Goal: Task Accomplishment & Management: Use online tool/utility

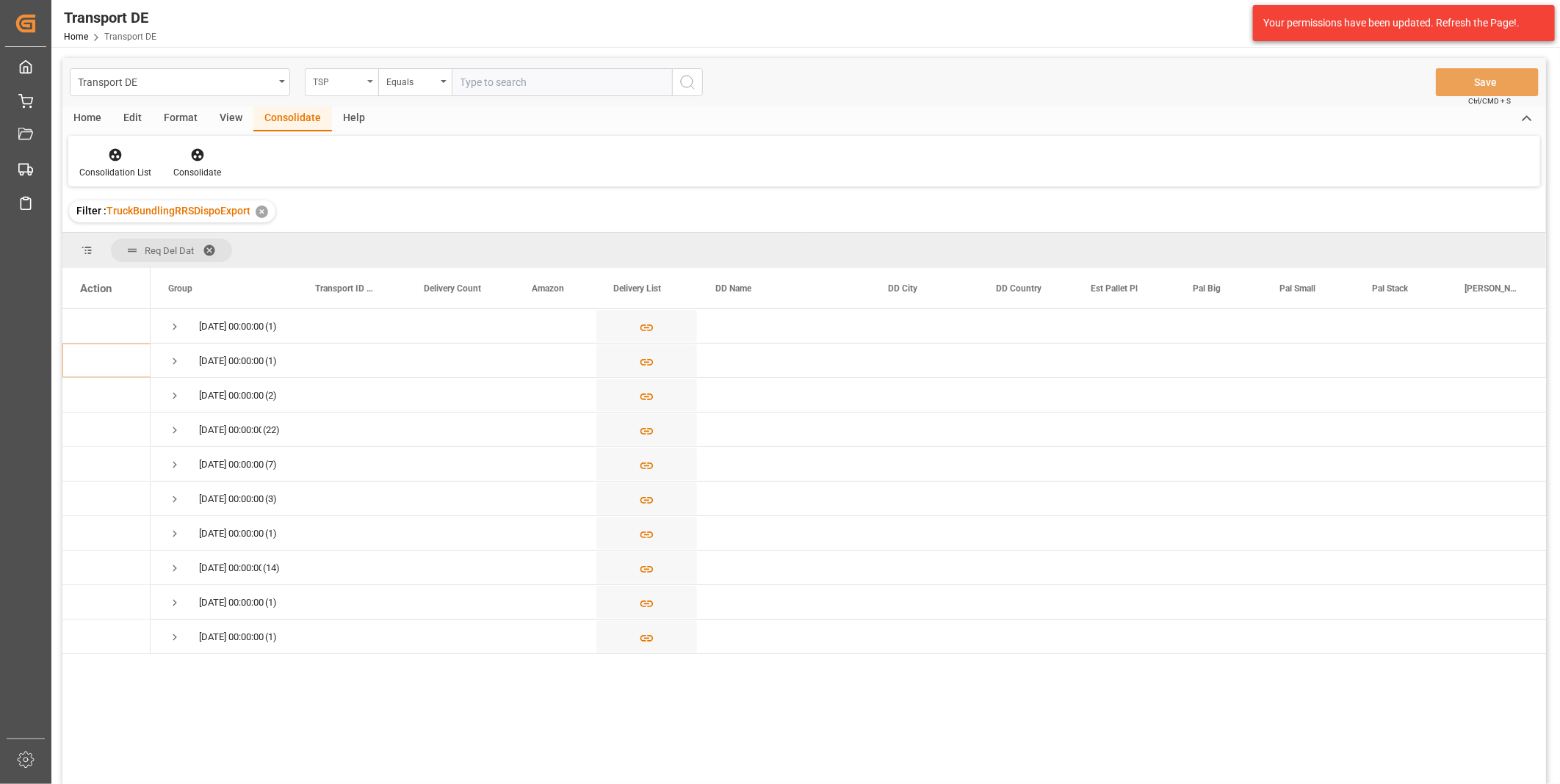
click at [360, 74] on div "TSP" at bounding box center [337, 80] width 50 height 17
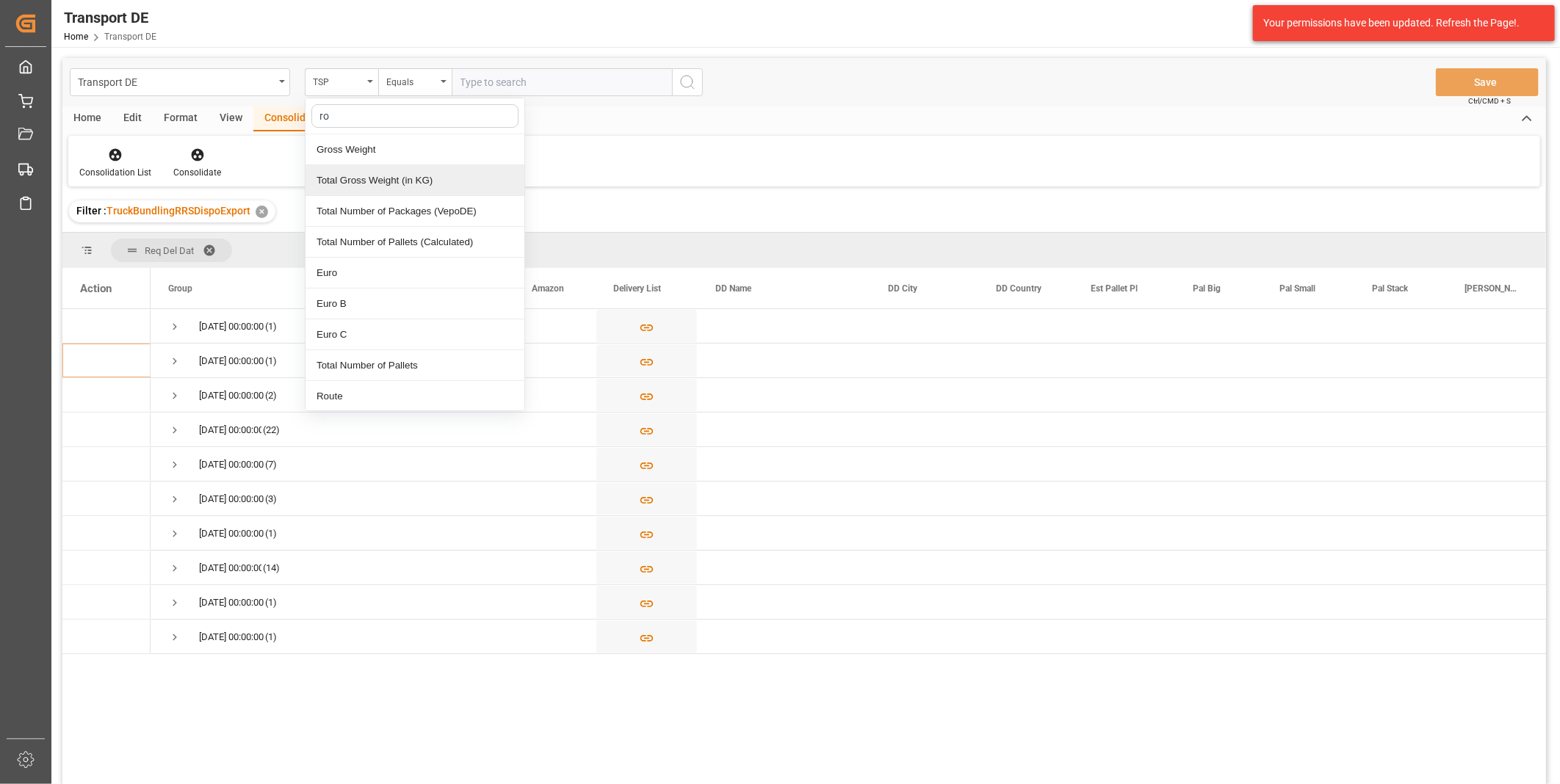
type input "rou"
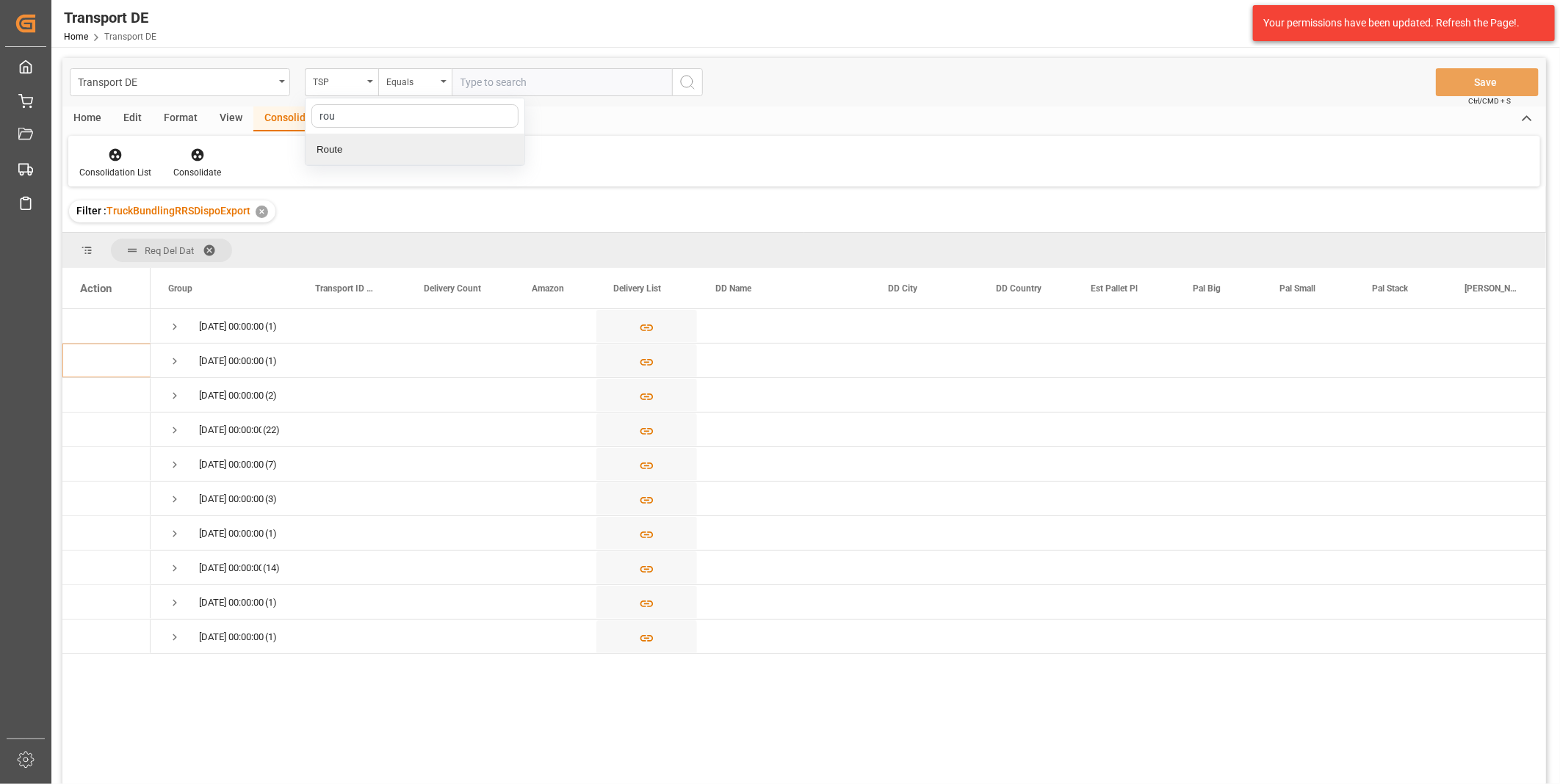
click at [356, 158] on div "Route" at bounding box center [414, 150] width 219 height 31
click at [427, 77] on div "Equals" at bounding box center [411, 80] width 50 height 17
click at [430, 228] on div "Starts with" at bounding box center [488, 241] width 219 height 31
type input "GB"
click at [680, 96] on button "search button" at bounding box center [687, 82] width 31 height 28
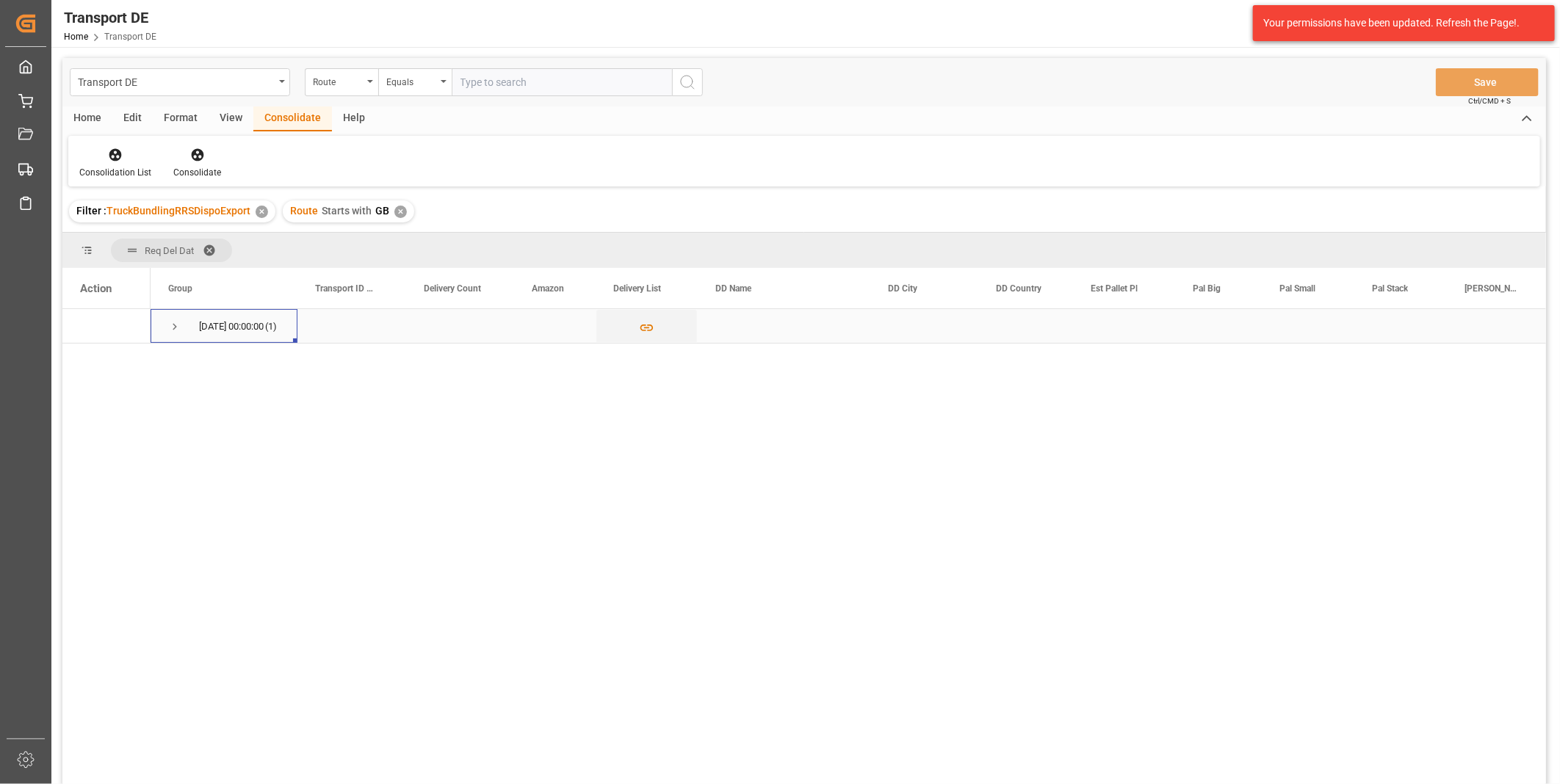
click at [170, 327] on span "Press SPACE to select this row." at bounding box center [175, 326] width 13 height 13
click at [85, 355] on input "Press Space to toggle row selection (unchecked)" at bounding box center [86, 360] width 13 height 13
checkbox input "true"
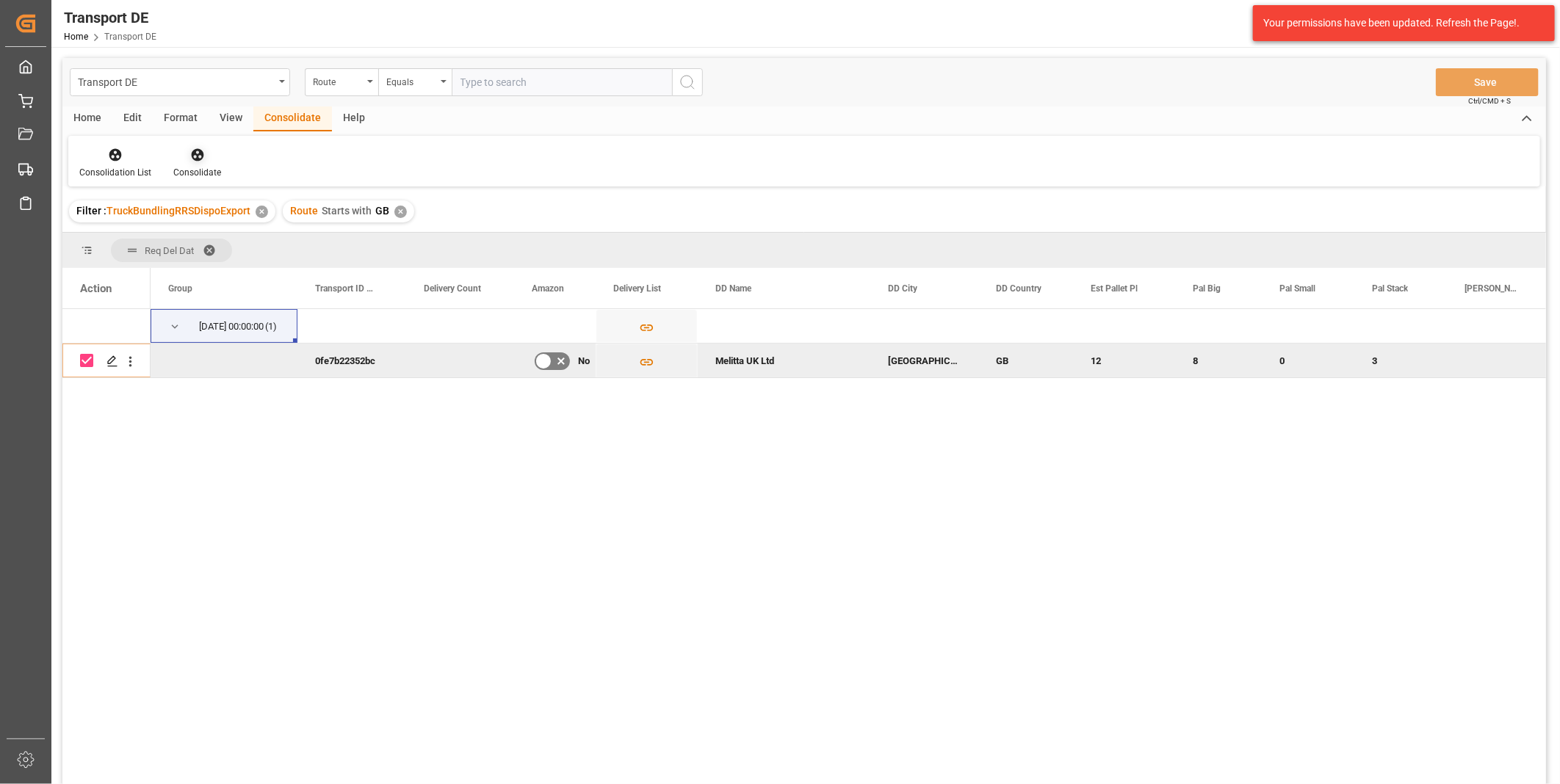
click at [194, 163] on div "Consolidate" at bounding box center [198, 163] width 70 height 32
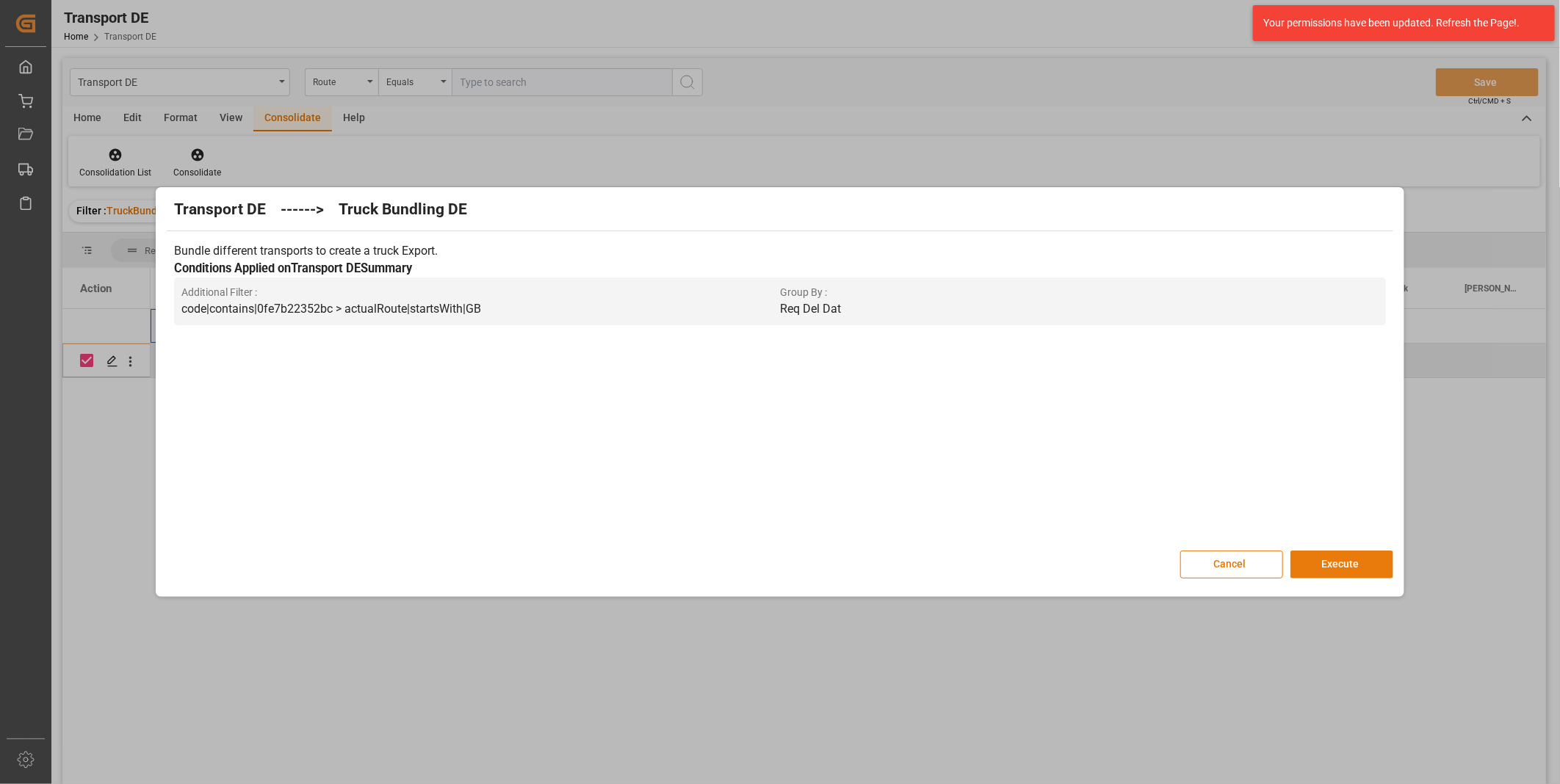
click at [1326, 563] on button "Execute" at bounding box center [1341, 565] width 103 height 28
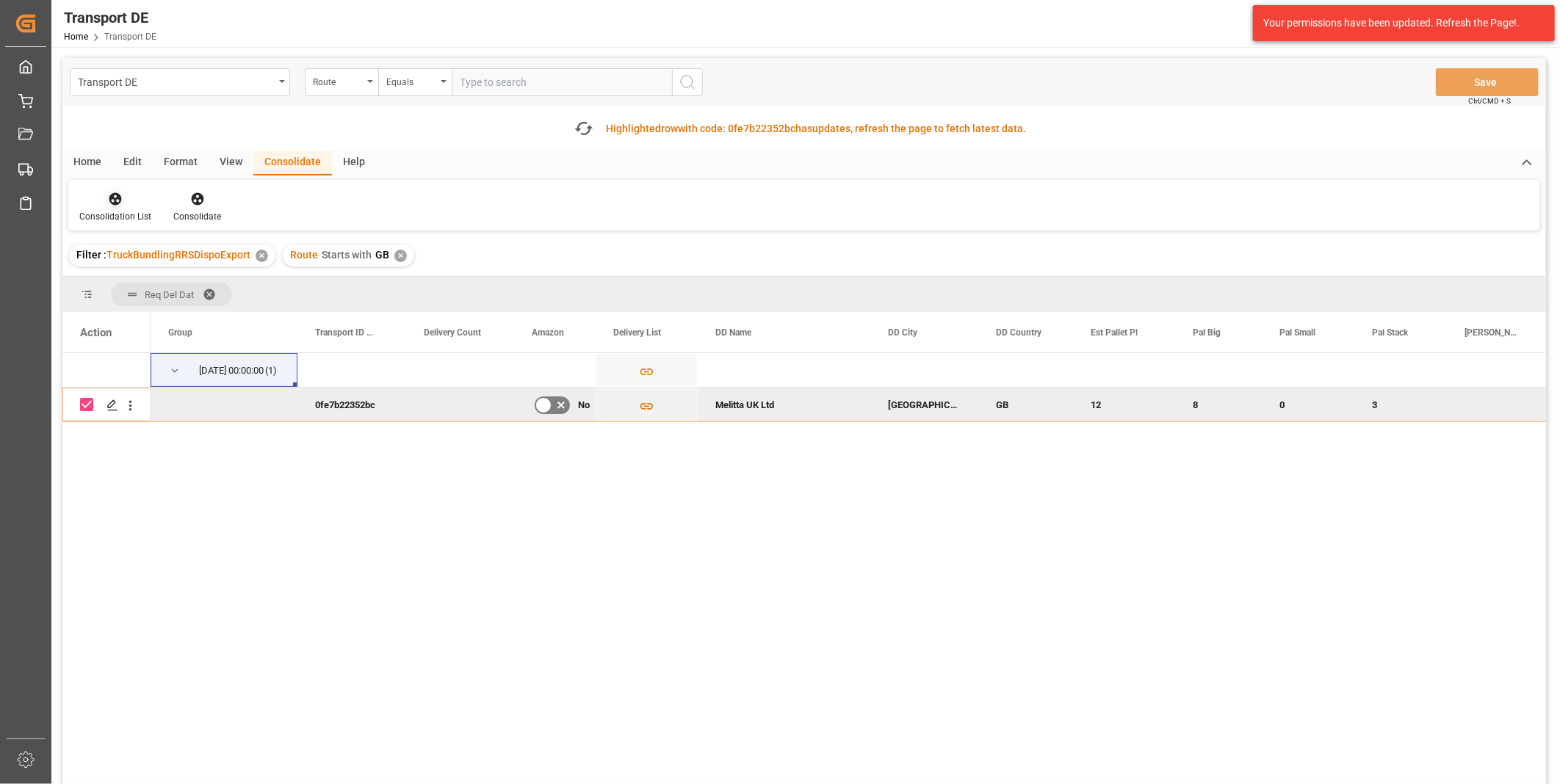
click at [116, 192] on icon at bounding box center [115, 198] width 15 height 15
click at [188, 304] on div "Transport DE Route Equals Save Ctrl/CMD + S Fetch latest updates Highlighted ro…" at bounding box center [804, 462] width 1484 height 809
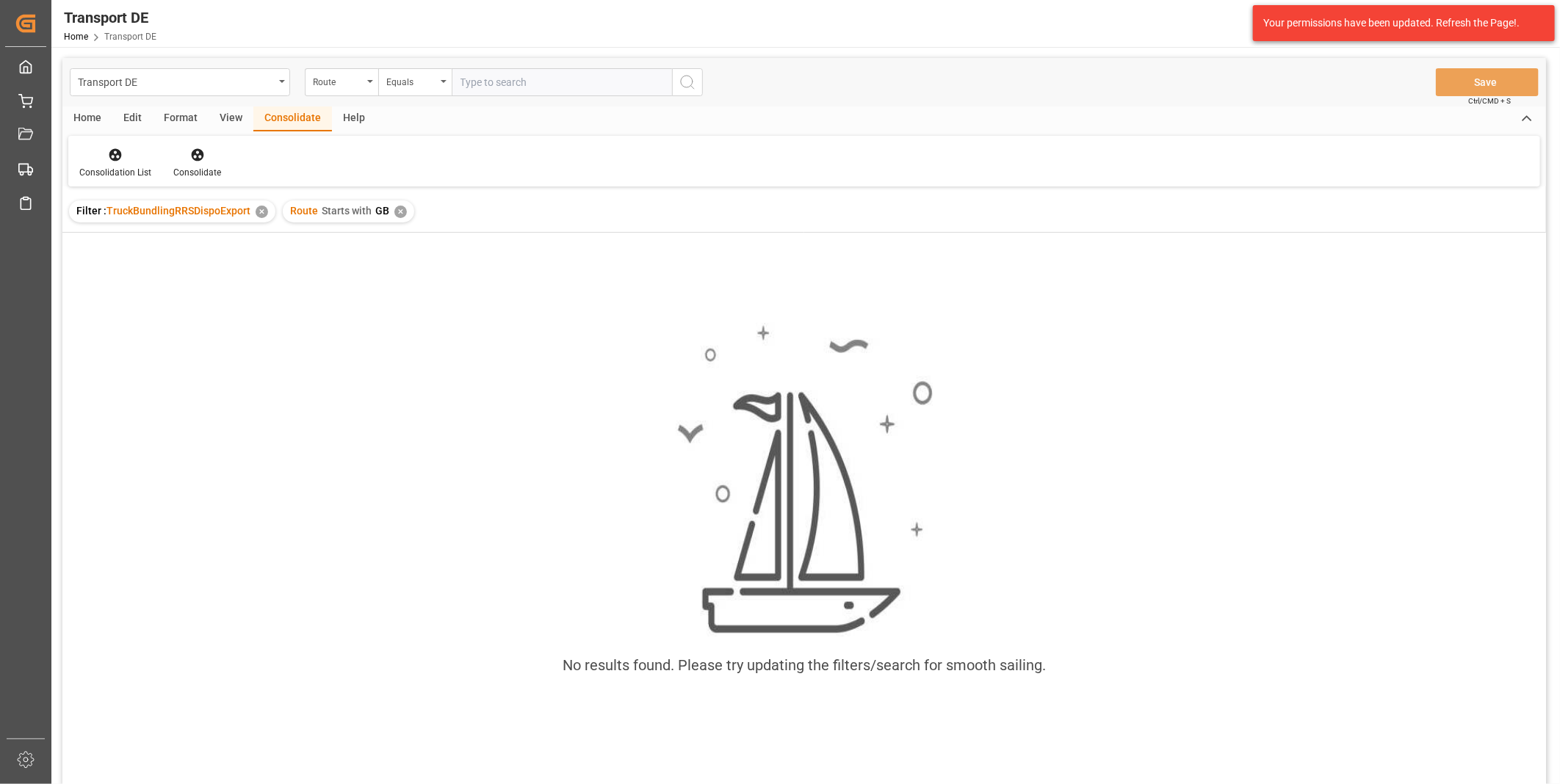
click at [399, 212] on div "✕" at bounding box center [400, 211] width 13 height 13
